Goal: Find specific page/section: Find specific page/section

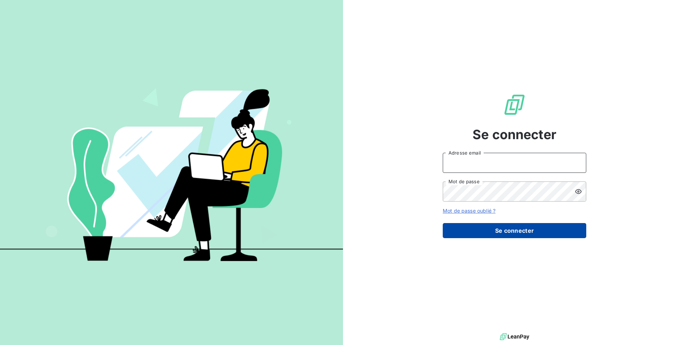
type input "[EMAIL_ADDRESS][DOMAIN_NAME]"
click at [481, 235] on button "Se connecter" at bounding box center [515, 230] width 144 height 15
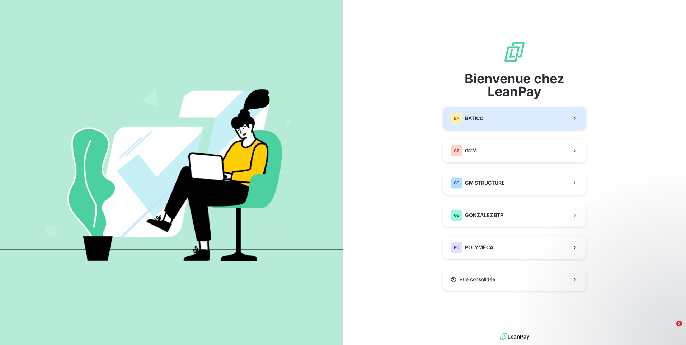
click at [537, 116] on button "BA BATICO" at bounding box center [515, 119] width 144 height 24
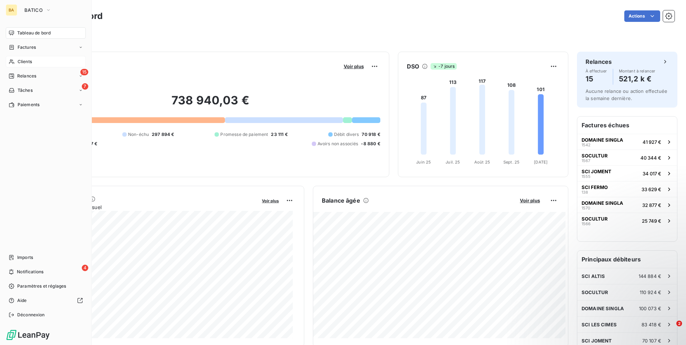
click at [34, 62] on div "Clients" at bounding box center [46, 61] width 80 height 11
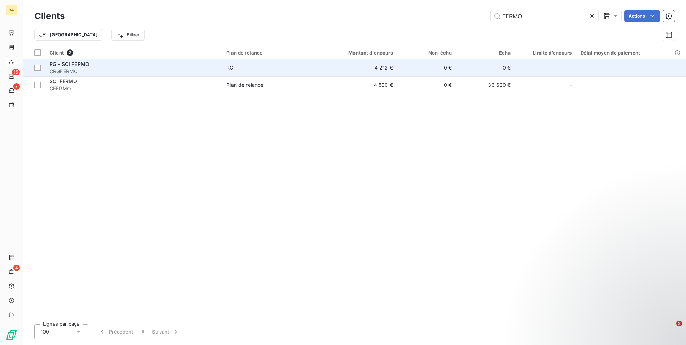
type input "FERMO"
click at [470, 62] on td "0 €" at bounding box center [485, 67] width 59 height 17
